Goal: Navigation & Orientation: Find specific page/section

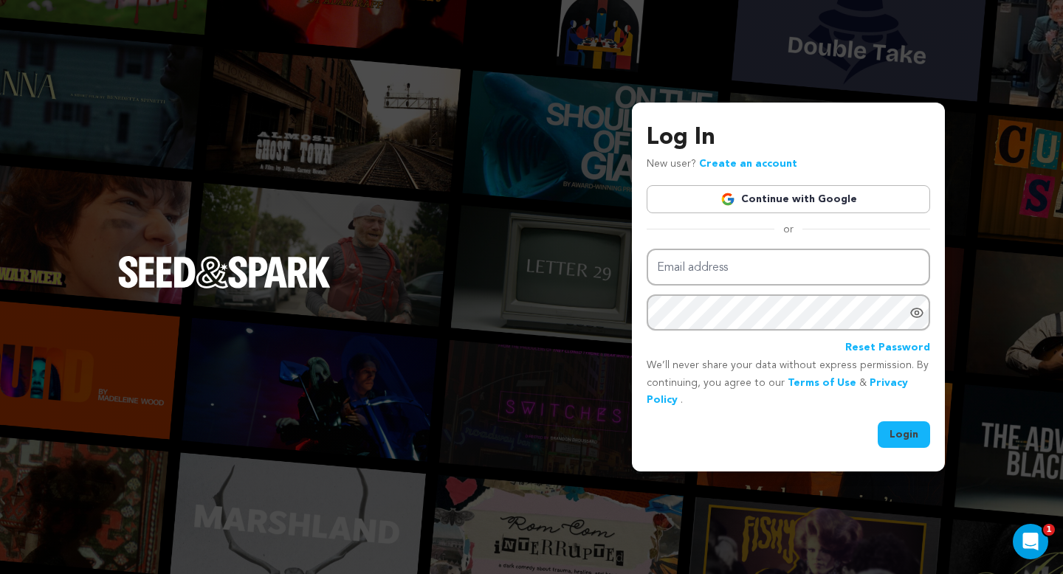
click at [776, 202] on link "Continue with Google" at bounding box center [788, 199] width 283 height 28
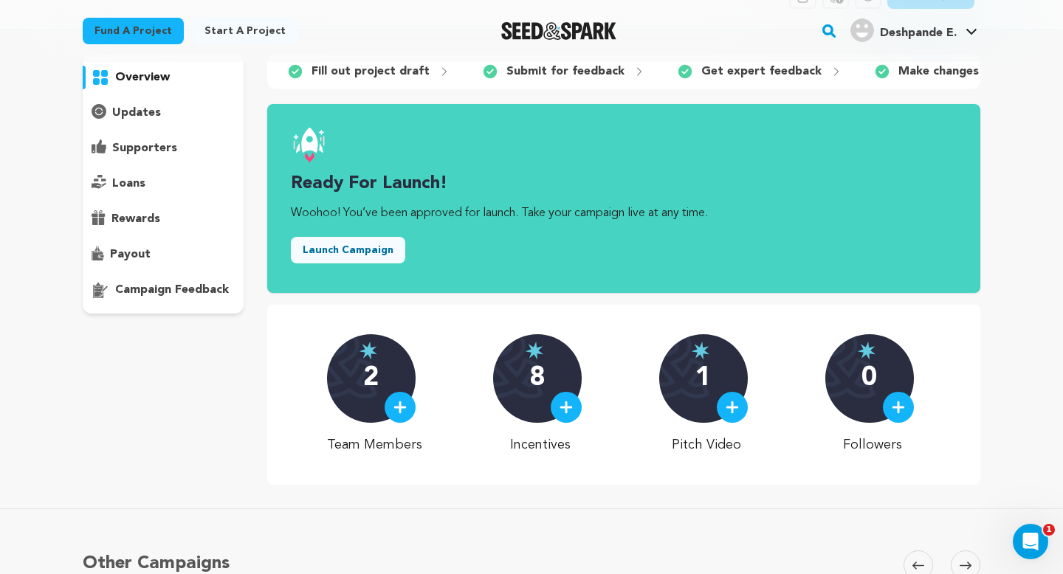
scroll to position [103, 0]
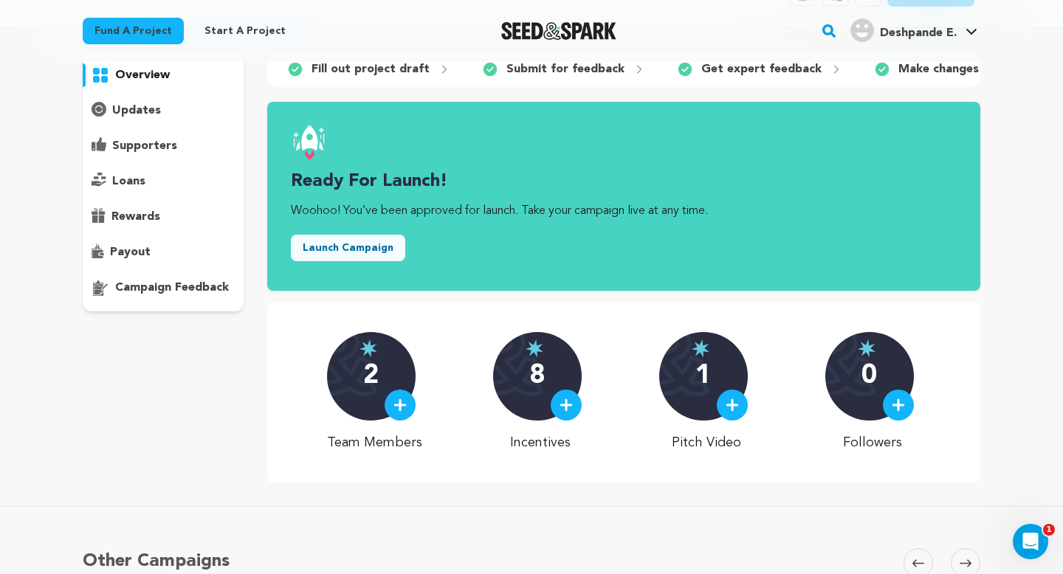
click at [289, 388] on div "2 Team Members 8 Incentives 1 Pitch Video 0 Followers" at bounding box center [623, 393] width 713 height 180
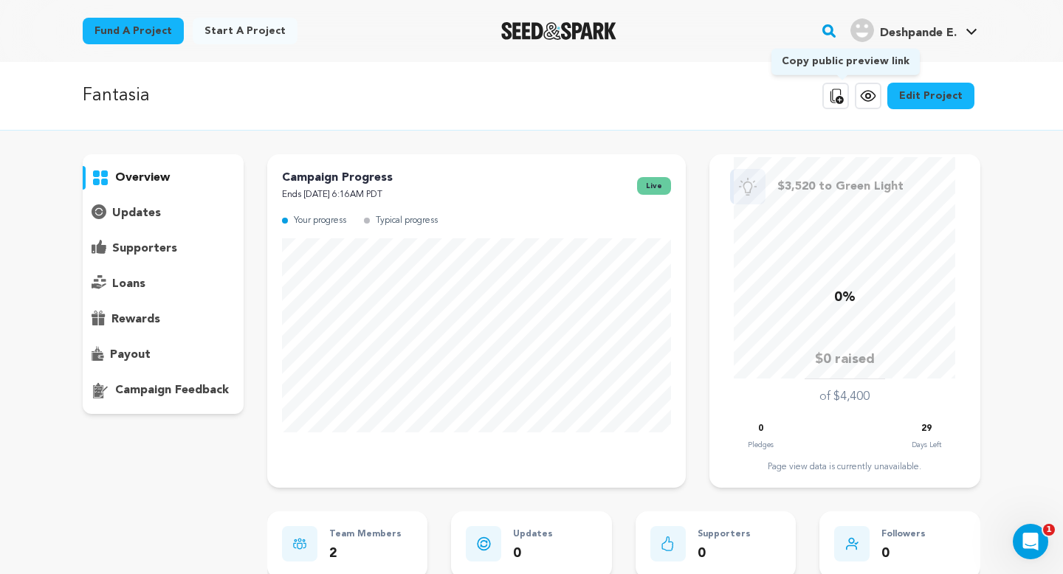
click at [838, 94] on icon at bounding box center [837, 96] width 13 height 15
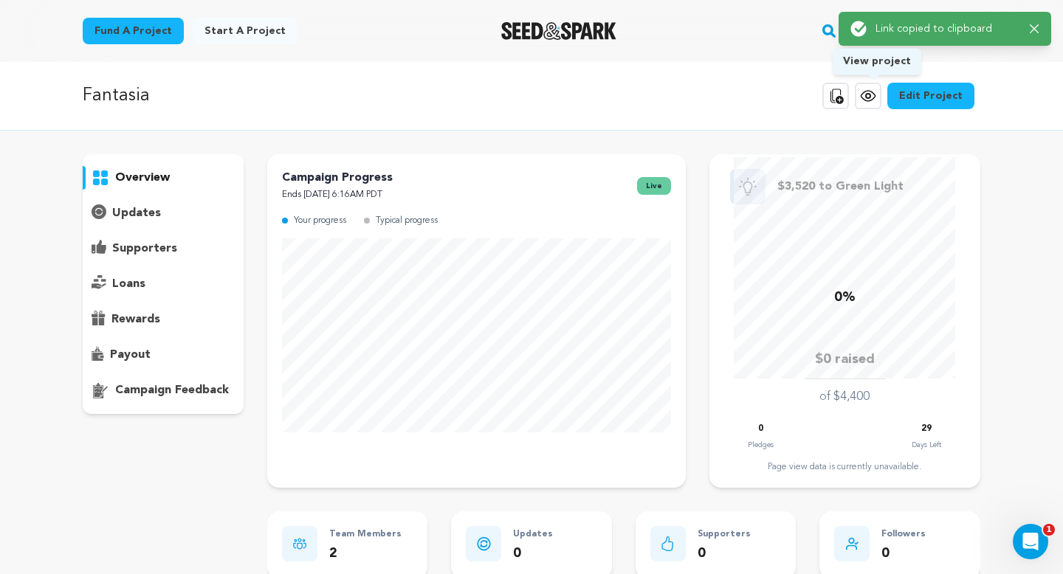
click at [874, 103] on icon at bounding box center [868, 96] width 18 height 18
